Goal: Check status: Check status

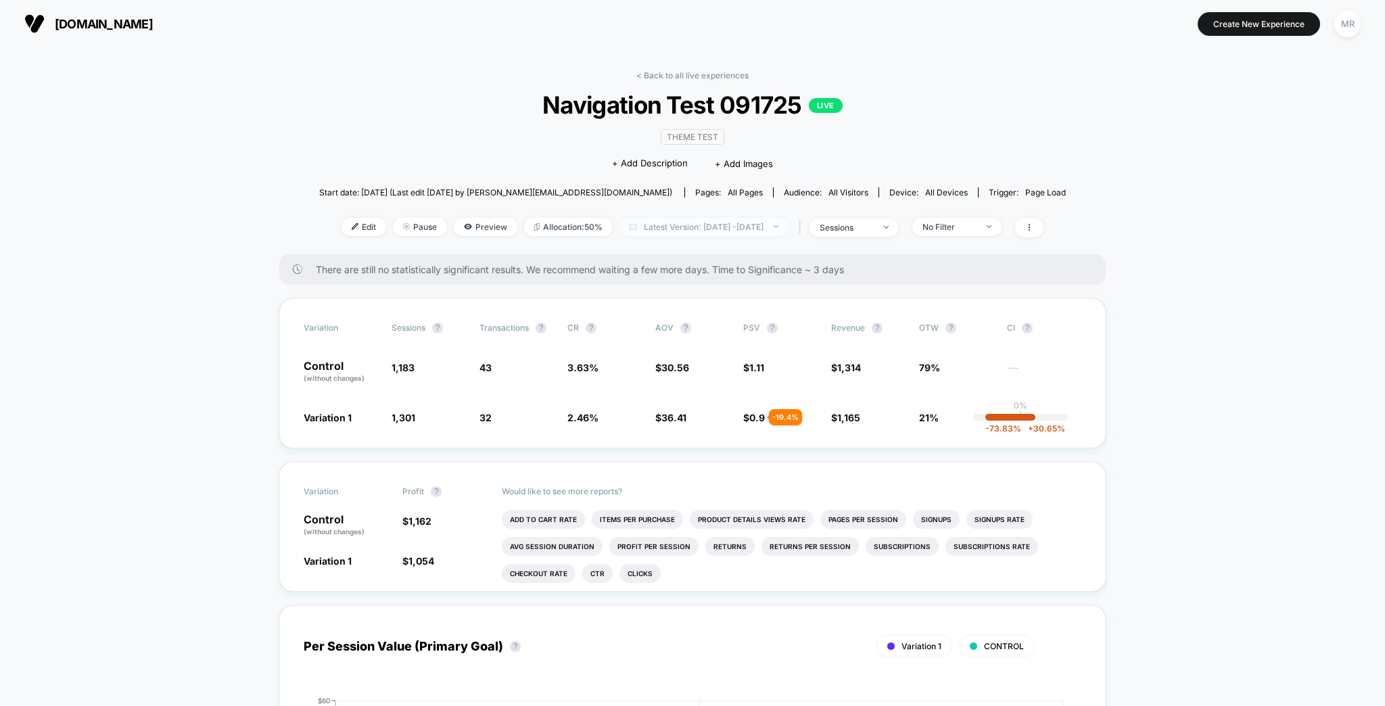
click at [722, 218] on span "Latest Version: [DATE] - [DATE]" at bounding box center [703, 227] width 169 height 18
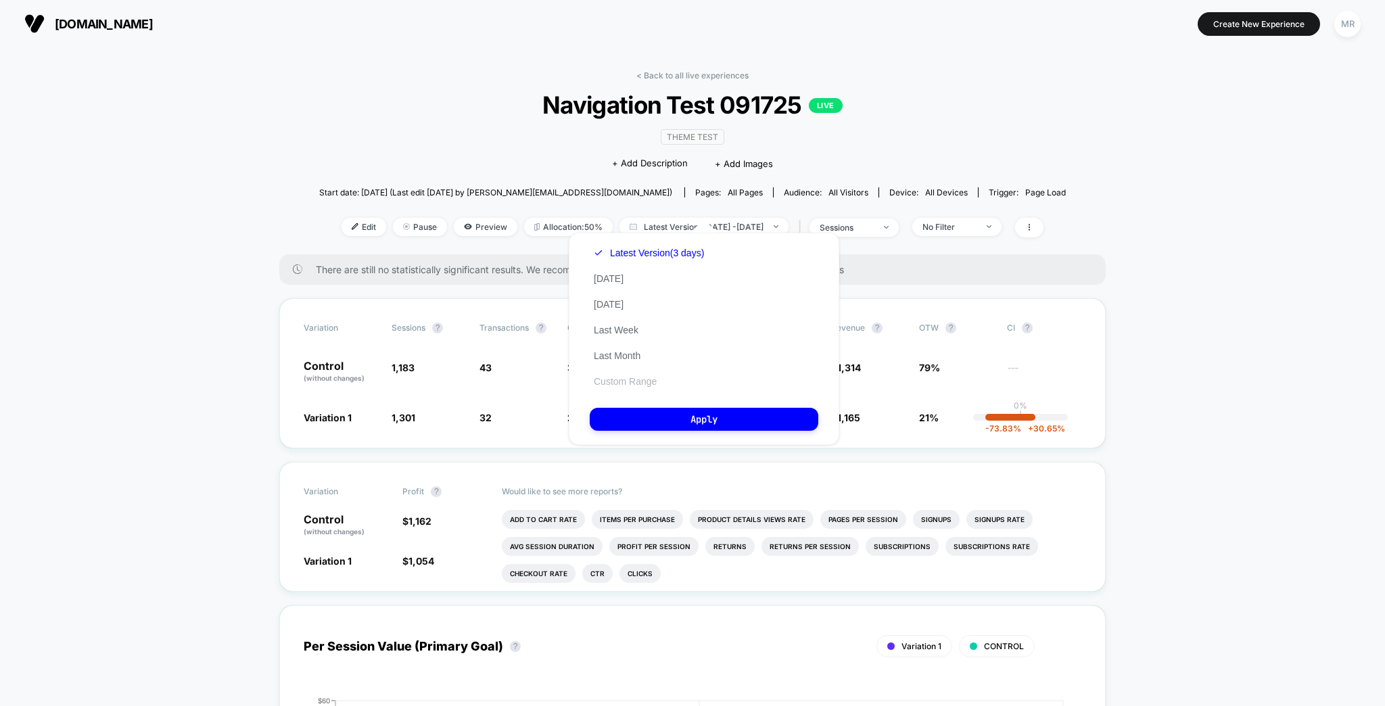
click at [634, 383] on button "Custom Range" at bounding box center [625, 381] width 71 height 12
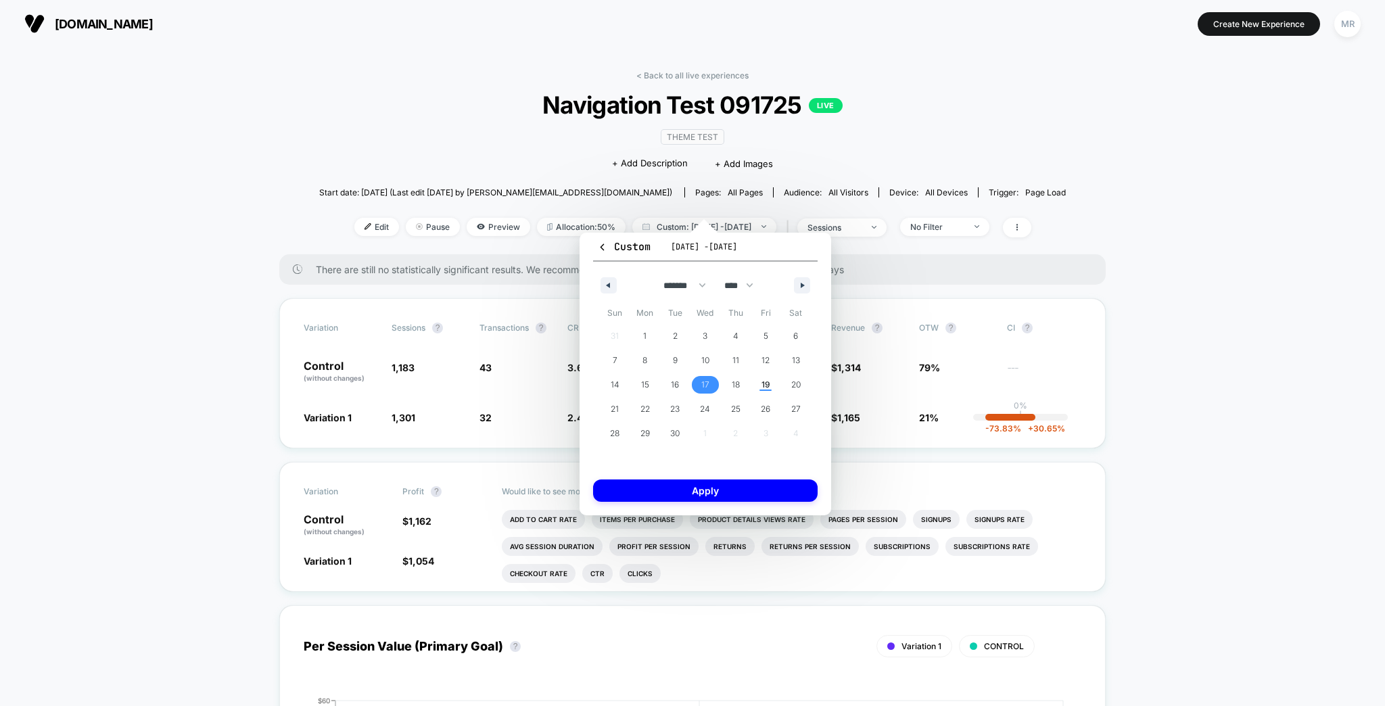
click at [704, 387] on span "17" at bounding box center [705, 385] width 8 height 24
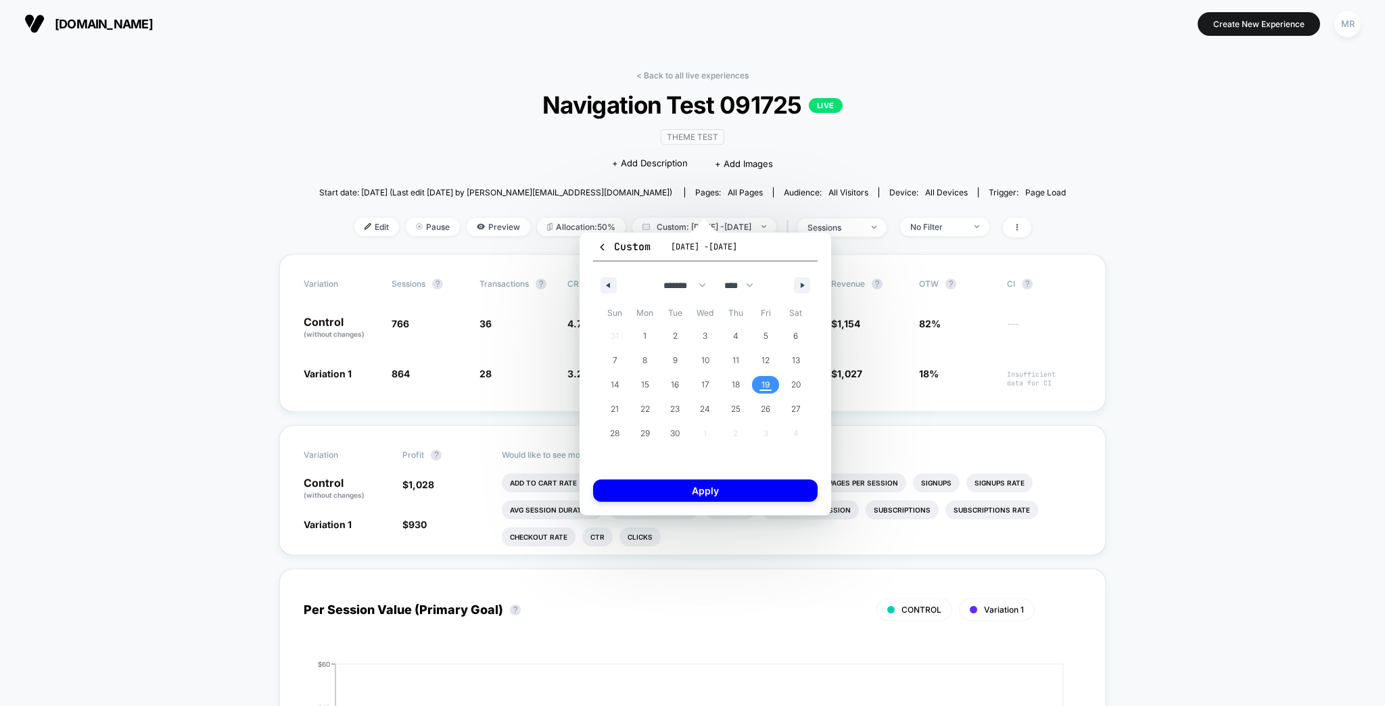
click at [759, 386] on span "19" at bounding box center [766, 385] width 30 height 18
drag, startPoint x: 754, startPoint y: 476, endPoint x: 751, endPoint y: 483, distance: 7.3
click at [753, 479] on button "Apply" at bounding box center [705, 490] width 225 height 22
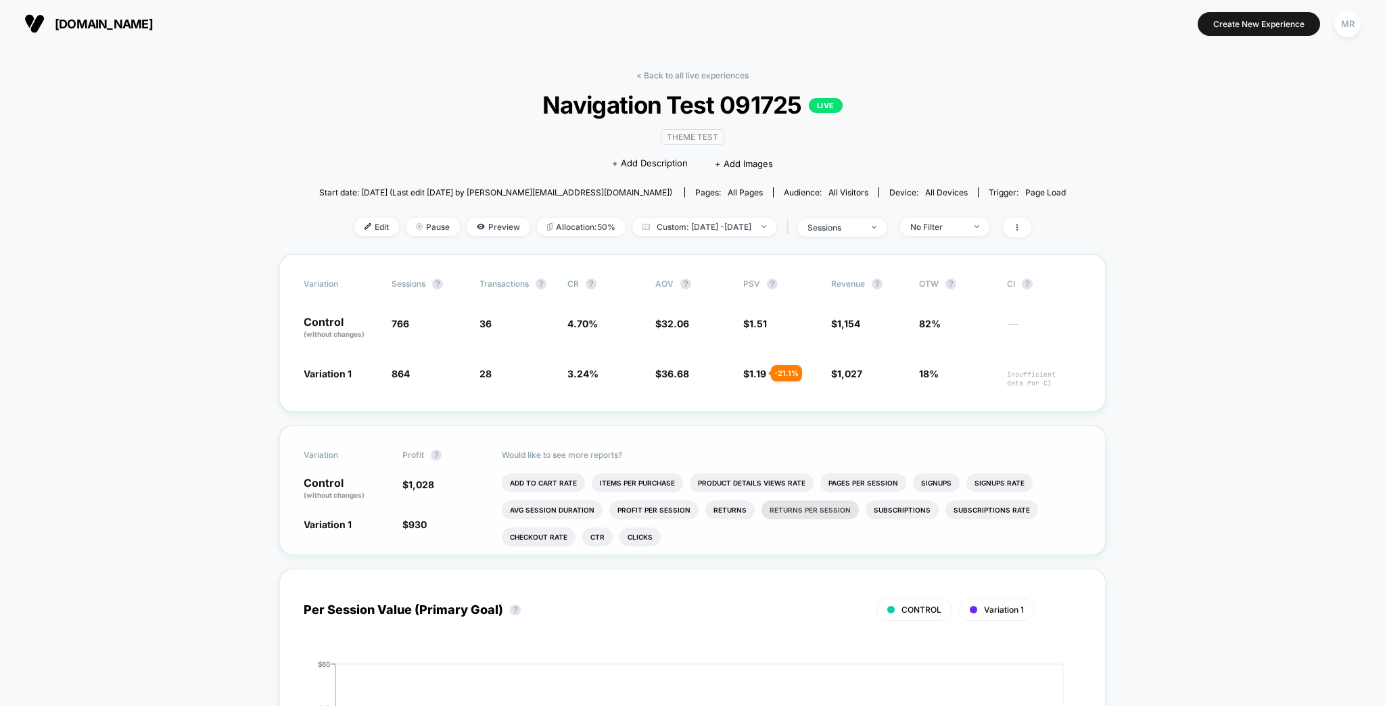
click at [761, 500] on li "Returns Per Session" at bounding box center [809, 509] width 97 height 19
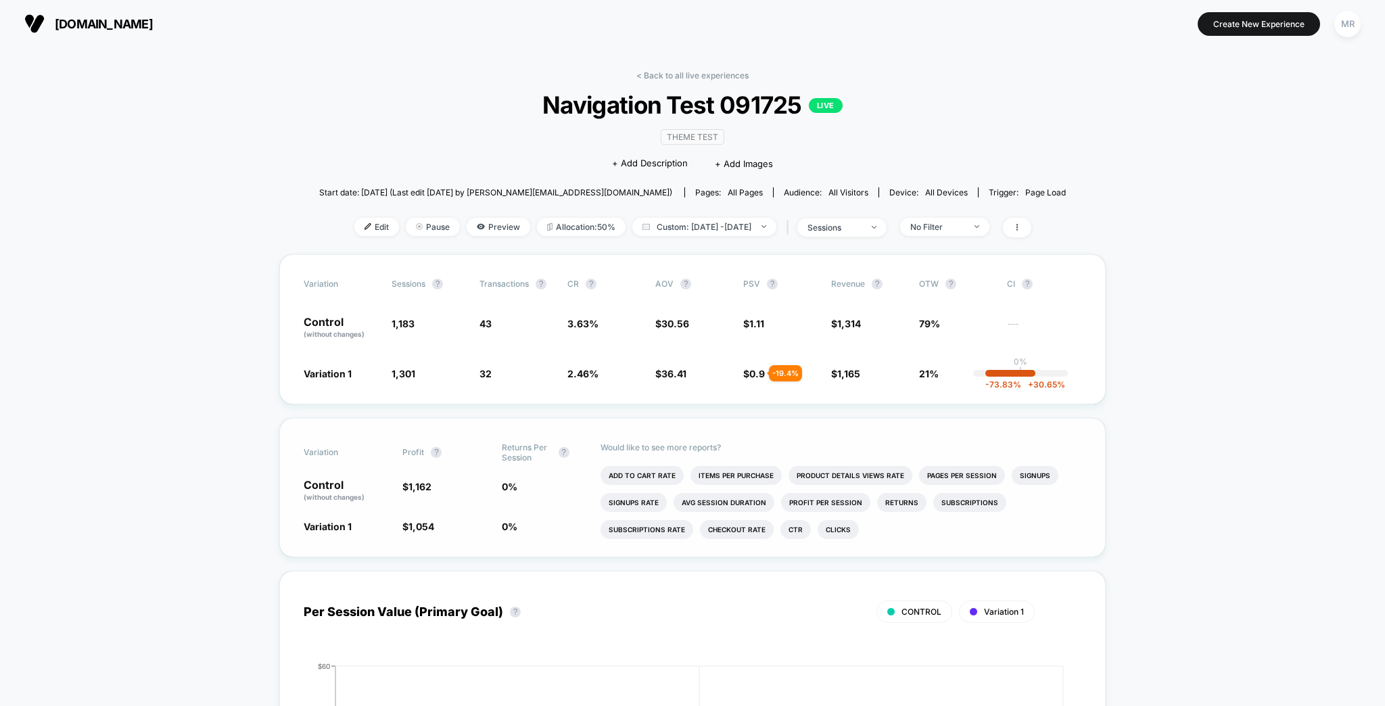
click at [727, 73] on link "< Back to all live experiences" at bounding box center [692, 75] width 112 height 10
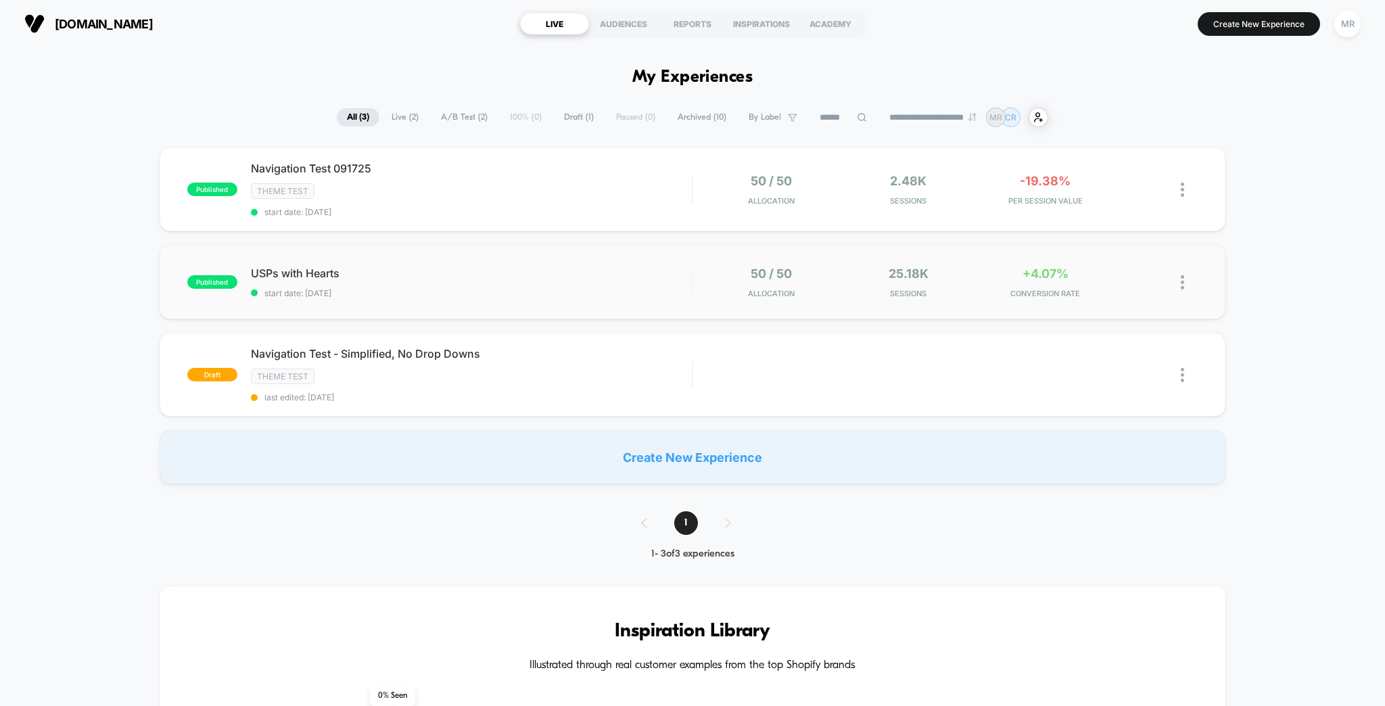
click at [417, 246] on div "published USPs with Hearts start date: [DATE] 50 / 50 Allocation 25.18k Session…" at bounding box center [693, 282] width 1066 height 74
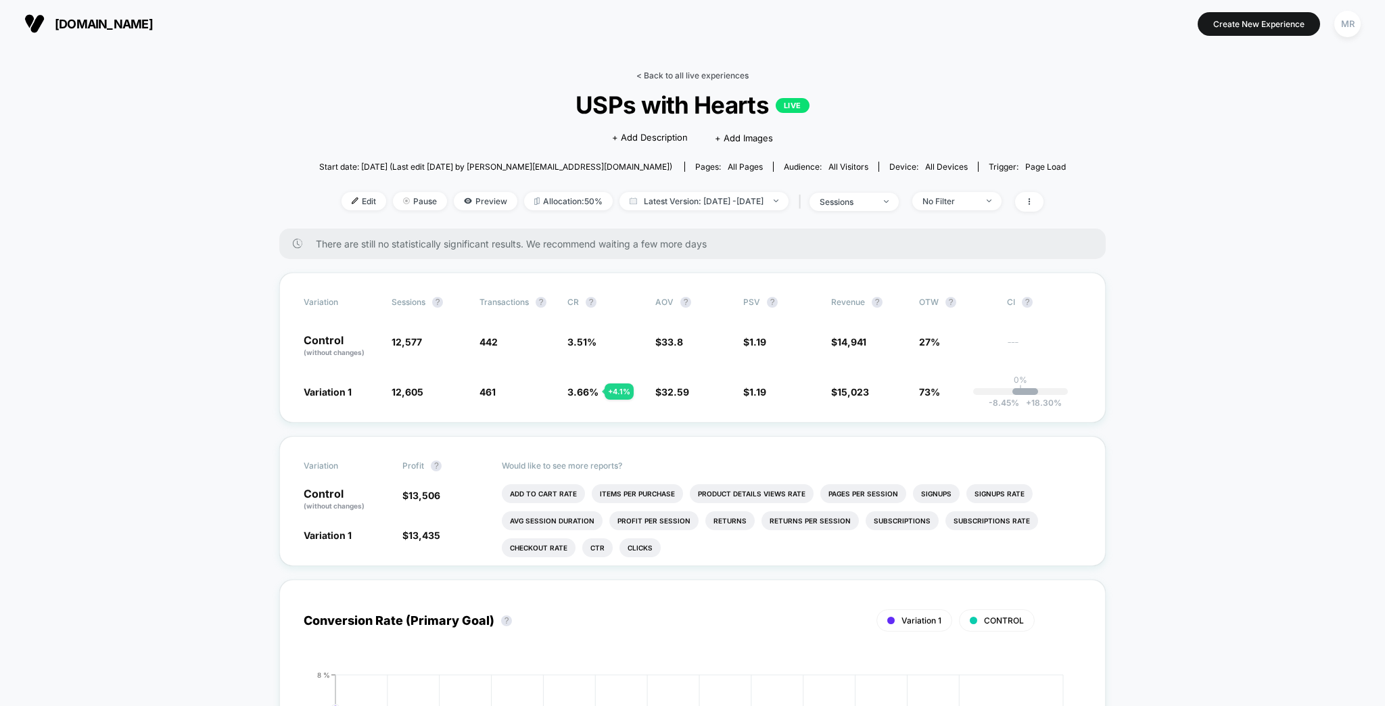
click at [697, 70] on link "< Back to all live experiences" at bounding box center [692, 75] width 112 height 10
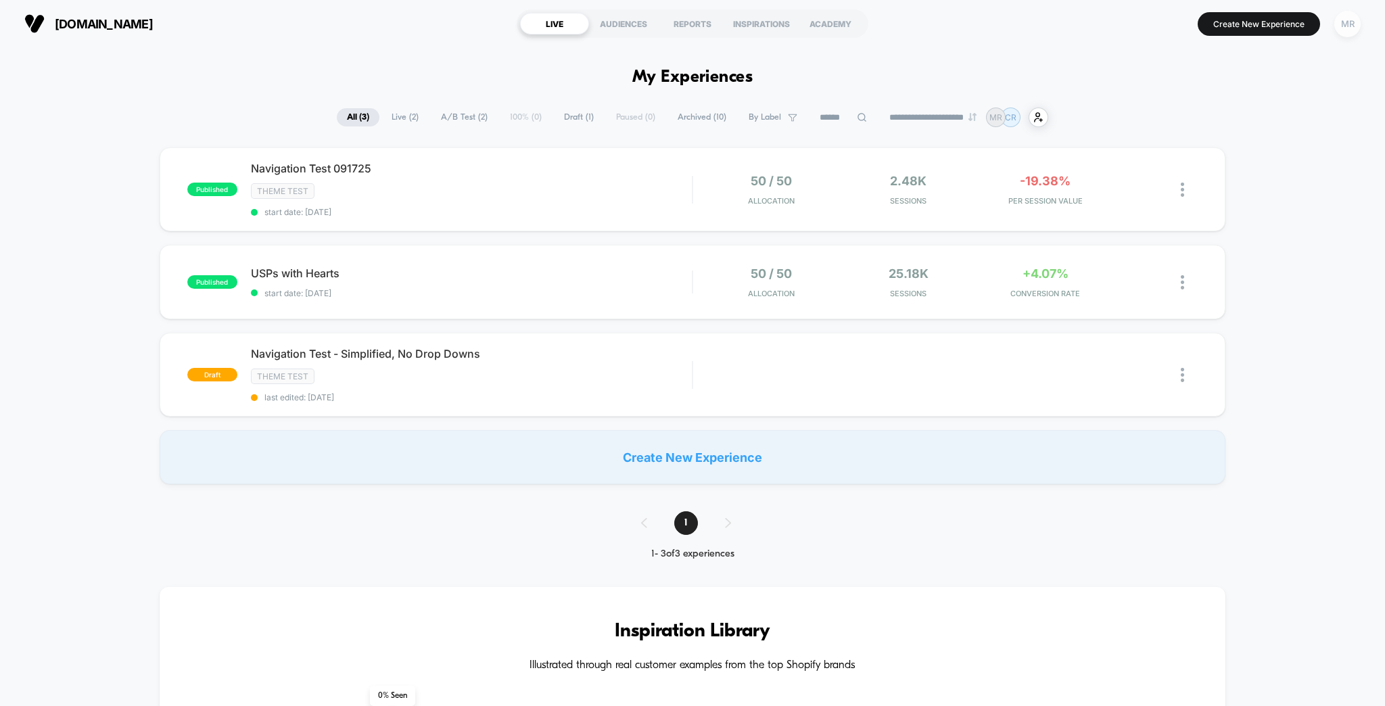
click at [1345, 20] on div "MR" at bounding box center [1347, 24] width 26 height 26
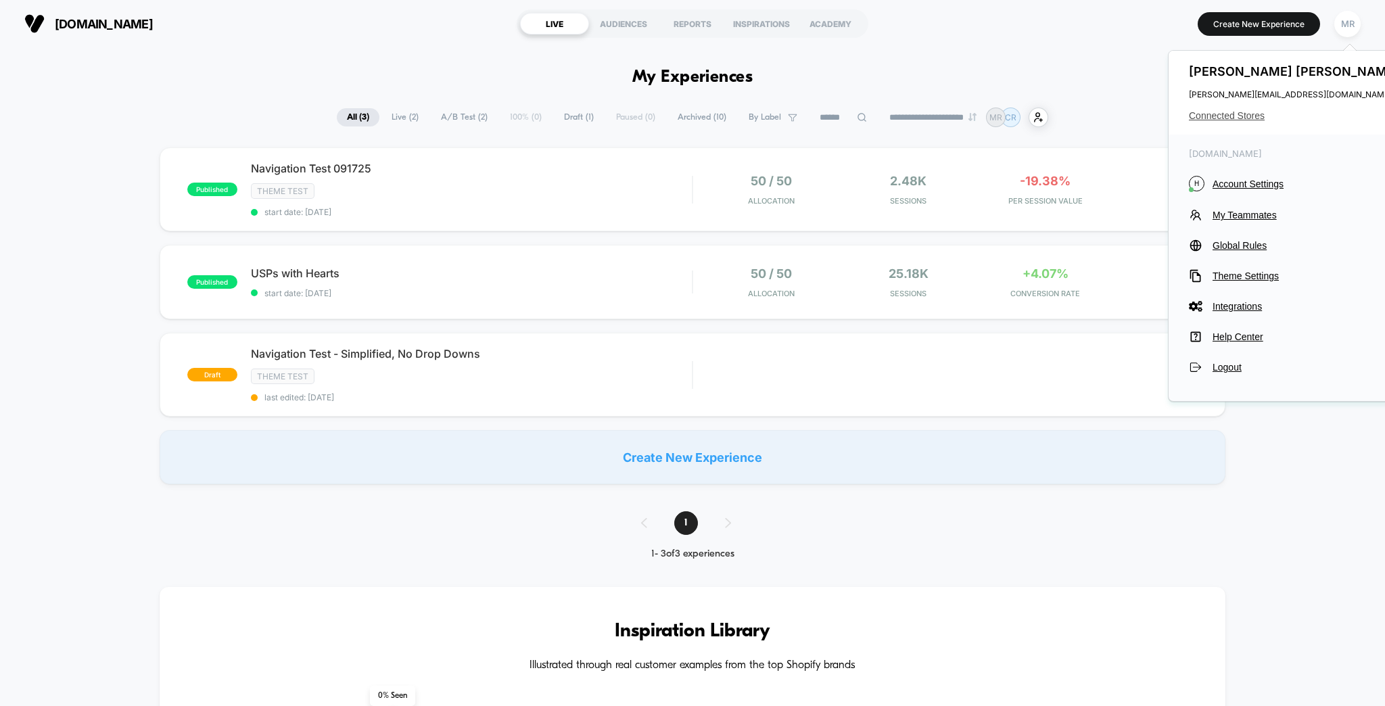
click at [1245, 110] on span "Connected Stores" at bounding box center [1296, 115] width 214 height 11
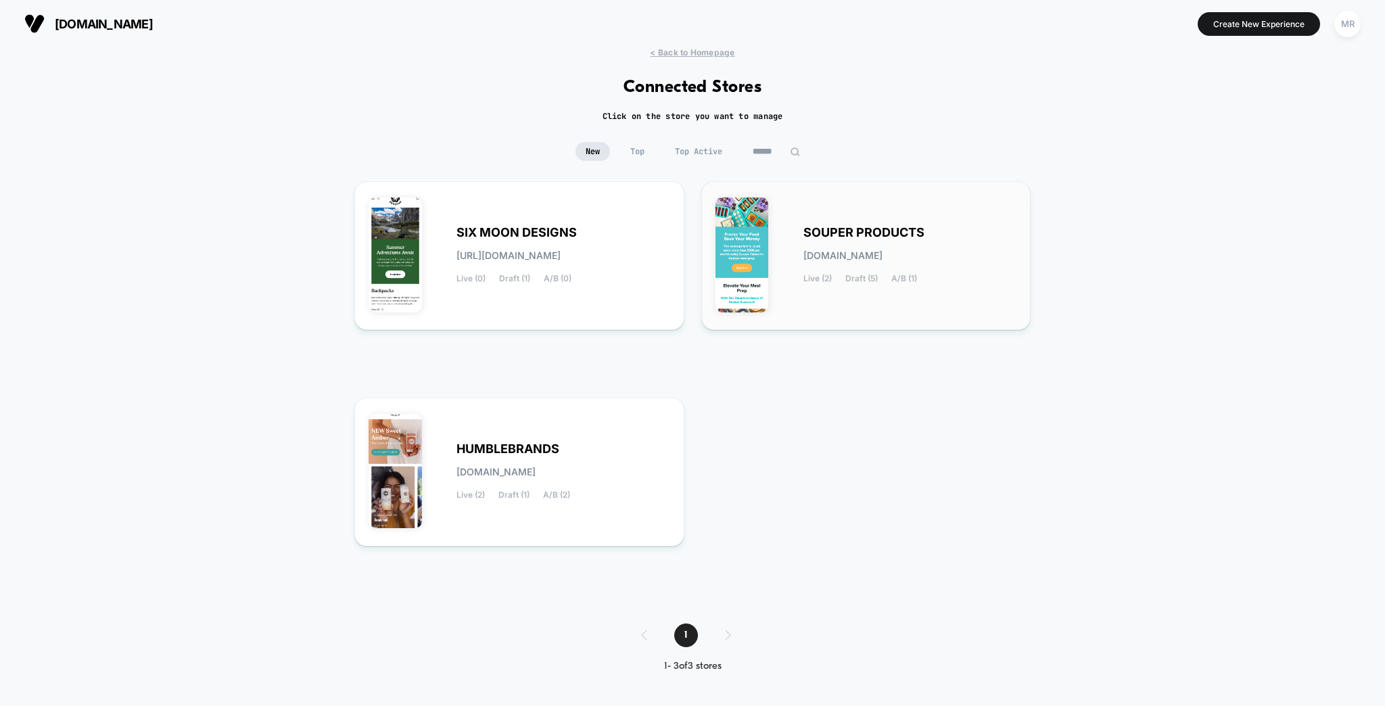
click at [830, 228] on span "SOUPER PRODUCTS" at bounding box center [863, 232] width 121 height 9
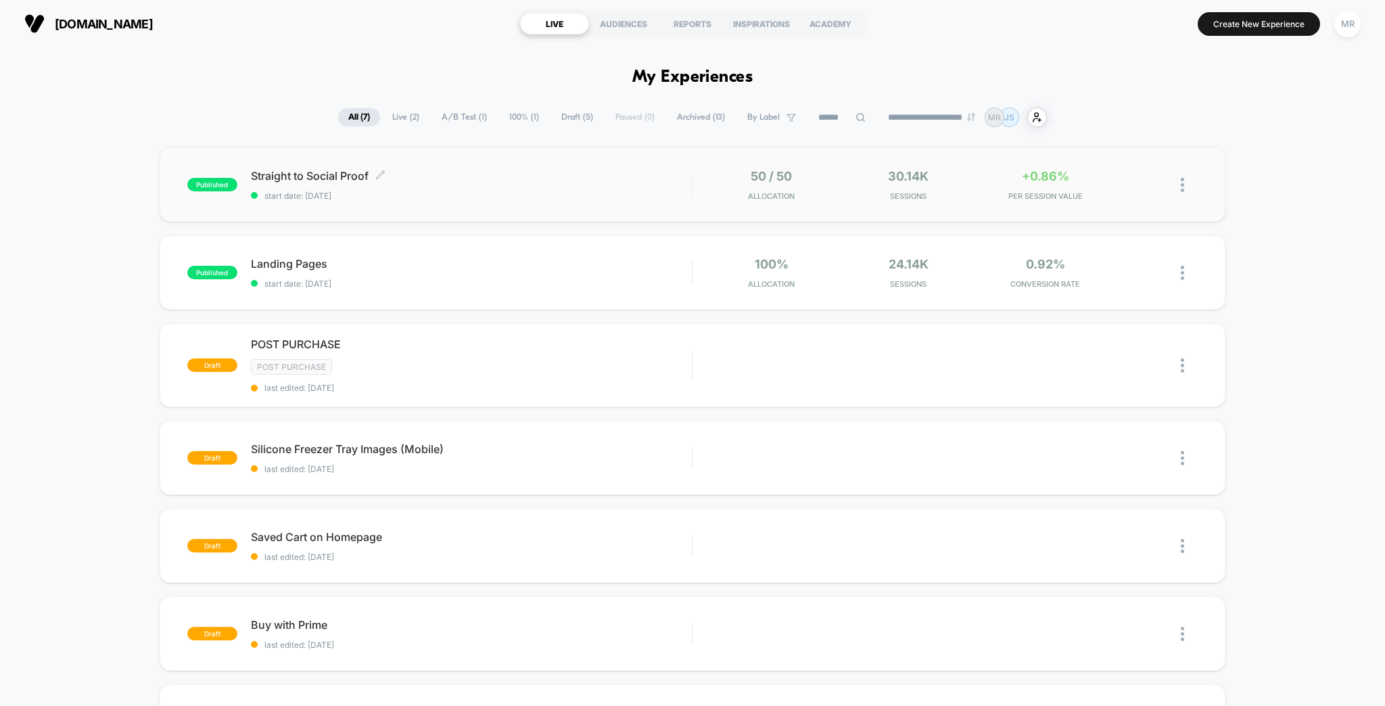
click at [431, 174] on div "Straight to Social Proof Click to edit experience details Click to edit experie…" at bounding box center [472, 185] width 442 height 32
